Goal: Task Accomplishment & Management: Use online tool/utility

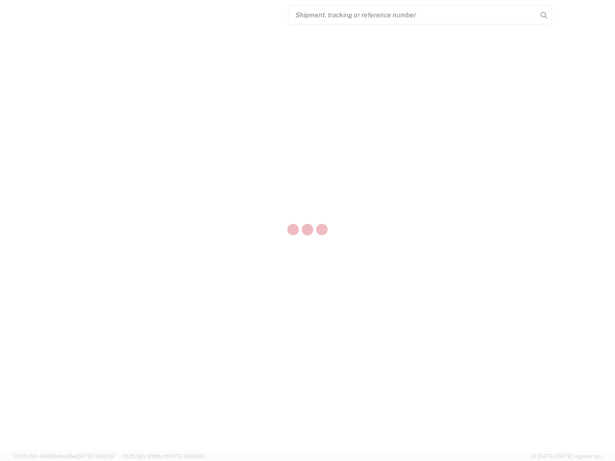
select select "US"
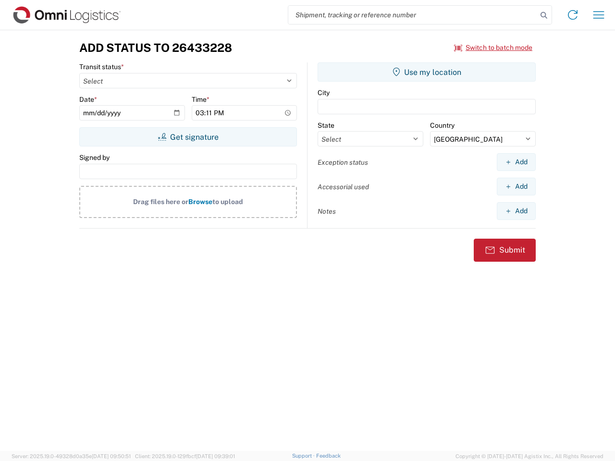
click at [413, 15] on input "search" at bounding box center [412, 15] width 249 height 18
click at [544, 15] on icon at bounding box center [543, 15] width 13 height 13
click at [573, 15] on icon at bounding box center [572, 14] width 15 height 15
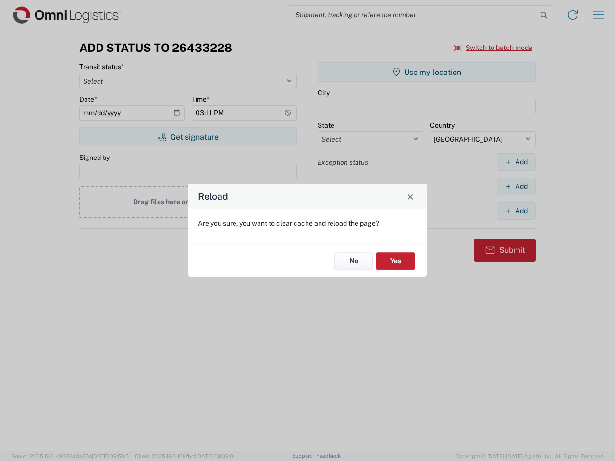
click at [599, 15] on div "Reload Are you sure, you want to clear cache and reload the page? No Yes" at bounding box center [307, 230] width 615 height 461
click at [494, 48] on div "Reload Are you sure, you want to clear cache and reload the page? No Yes" at bounding box center [307, 230] width 615 height 461
click at [188, 137] on div "Reload Are you sure, you want to clear cache and reload the page? No Yes" at bounding box center [307, 230] width 615 height 461
click at [427, 72] on div "Reload Are you sure, you want to clear cache and reload the page? No Yes" at bounding box center [307, 230] width 615 height 461
click at [516, 162] on div "Reload Are you sure, you want to clear cache and reload the page? No Yes" at bounding box center [307, 230] width 615 height 461
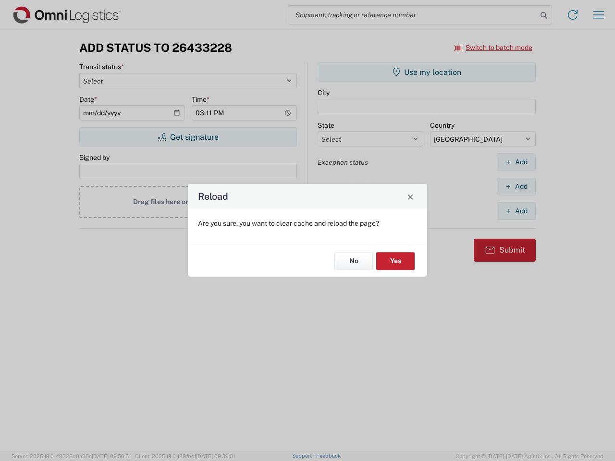
click at [516, 186] on div "Reload Are you sure, you want to clear cache and reload the page? No Yes" at bounding box center [307, 230] width 615 height 461
click at [516, 211] on div "Reload Are you sure, you want to clear cache and reload the page? No Yes" at bounding box center [307, 230] width 615 height 461
